Goal: Consume media (video, audio): Consume media (video, audio)

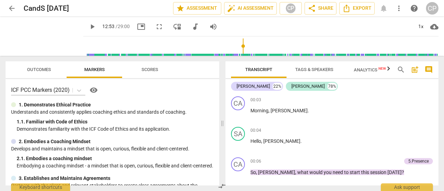
scroll to position [1956, 0]
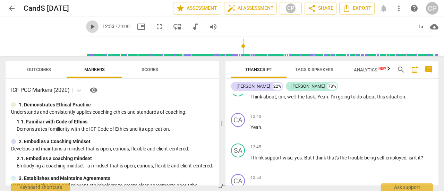
click at [96, 25] on span "play_arrow" at bounding box center [92, 27] width 8 height 8
click at [98, 27] on span "play_arrow" at bounding box center [92, 27] width 12 height 8
click at [96, 24] on span "play_arrow" at bounding box center [92, 27] width 8 height 8
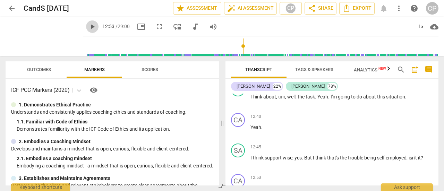
click at [96, 24] on span "play_arrow" at bounding box center [92, 27] width 8 height 8
click at [14, 9] on span "arrow_back" at bounding box center [12, 8] width 8 height 8
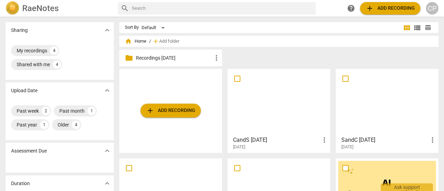
click at [297, 109] on div at bounding box center [279, 101] width 98 height 61
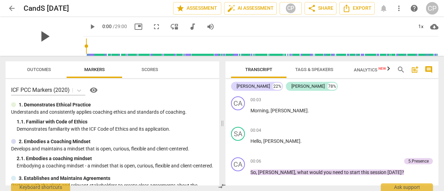
click at [60, 34] on div "play_arrow" at bounding box center [45, 36] width 78 height 39
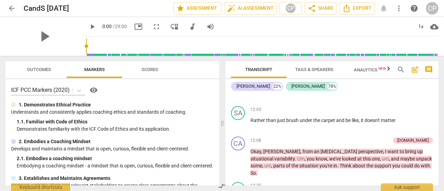
scroll to position [1871, 0]
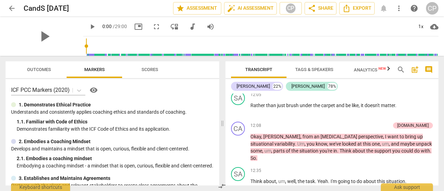
click at [96, 24] on span "play_arrow" at bounding box center [92, 27] width 8 height 8
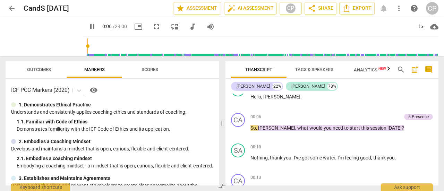
click at [185, 44] on input "range" at bounding box center [262, 46] width 352 height 22
click at [202, 45] on input "range" at bounding box center [262, 46] width 352 height 22
click at [220, 46] on input "range" at bounding box center [262, 46] width 352 height 22
click at [227, 46] on input "range" at bounding box center [262, 46] width 352 height 22
click at [231, 46] on input "range" at bounding box center [262, 46] width 352 height 22
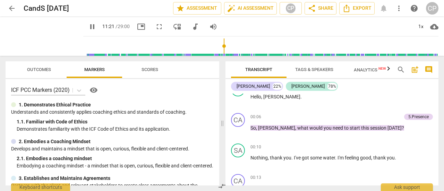
scroll to position [1734, 0]
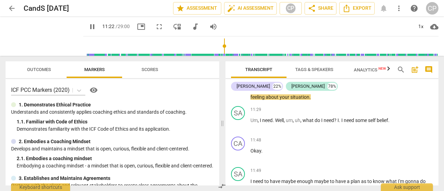
click at [240, 47] on input "range" at bounding box center [262, 46] width 352 height 22
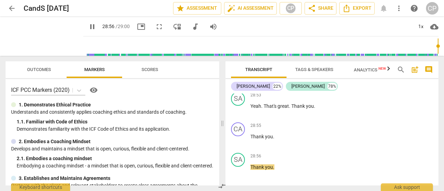
scroll to position [5569, 0]
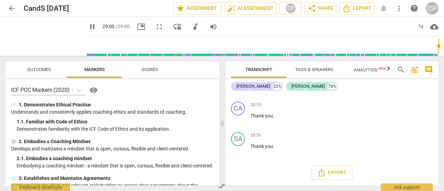
click at [96, 25] on span "pause" at bounding box center [92, 27] width 8 height 8
click at [96, 27] on span "pause" at bounding box center [92, 27] width 8 height 8
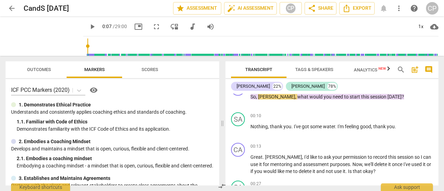
type input "7"
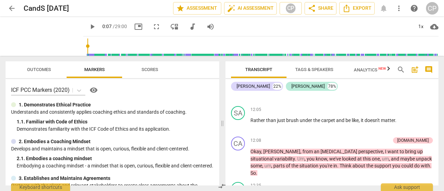
scroll to position [1871, 0]
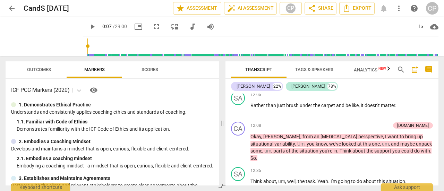
drag, startPoint x: 438, startPoint y: 126, endPoint x: 438, endPoint y: 131, distance: 4.9
click at [438, 131] on div "Transcript Tags & Speakers Analytics New search post_add comment [PERSON_NAME] …" at bounding box center [333, 123] width 221 height 135
click at [435, 127] on div "CA play_arrow pause 00:03 + Add competency keyboard_arrow_right Morning , [PERS…" at bounding box center [331, 140] width 213 height 92
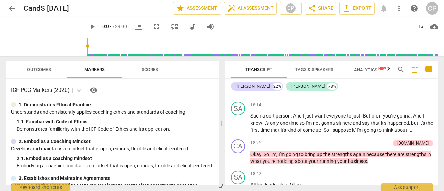
scroll to position [3267, 0]
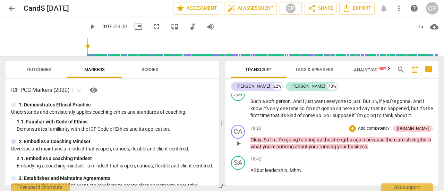
click at [435, 151] on div "CA play_arrow pause 18:26 + Add competency [DOMAIN_NAME] keyboard_arrow_right O…" at bounding box center [331, 137] width 213 height 31
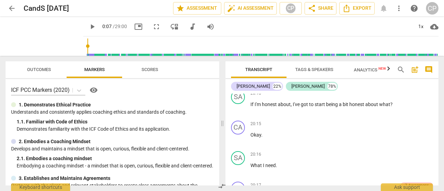
scroll to position [3846, 0]
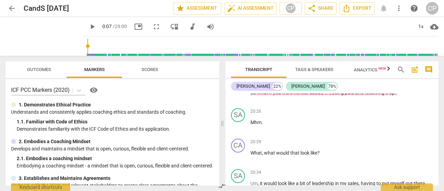
click at [438, 157] on div "Transcript Tags & Speakers Analytics New search post_add comment [PERSON_NAME] …" at bounding box center [333, 123] width 221 height 135
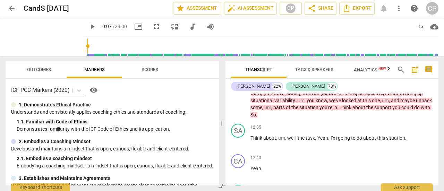
scroll to position [1914, 0]
